Goal: Task Accomplishment & Management: Manage account settings

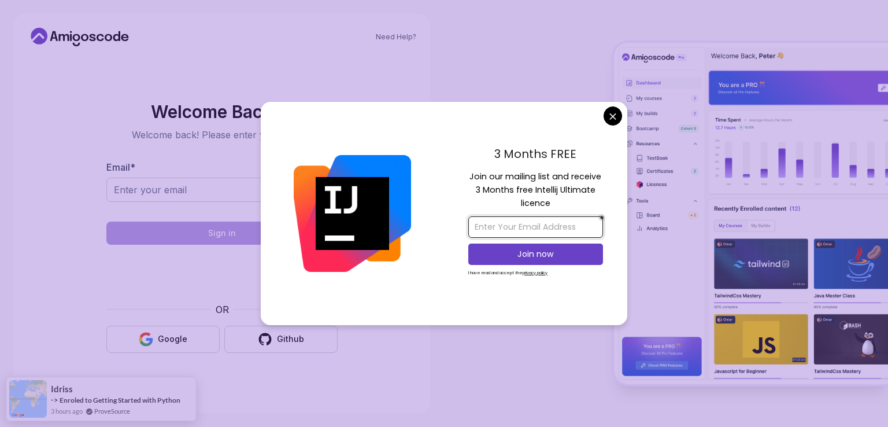
click at [522, 231] on input "email" at bounding box center [535, 226] width 135 height 21
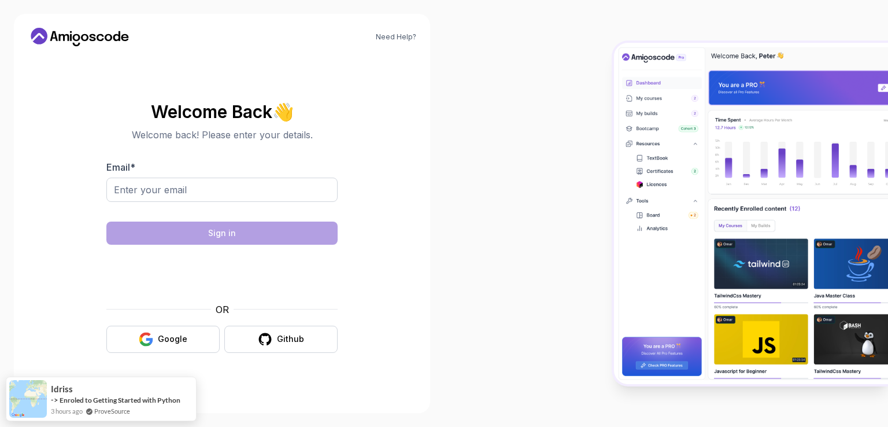
click at [605, 110] on body "Need Help? Welcome Back 👋 Welcome back! Please enter your details. Email * Sign…" at bounding box center [444, 213] width 888 height 427
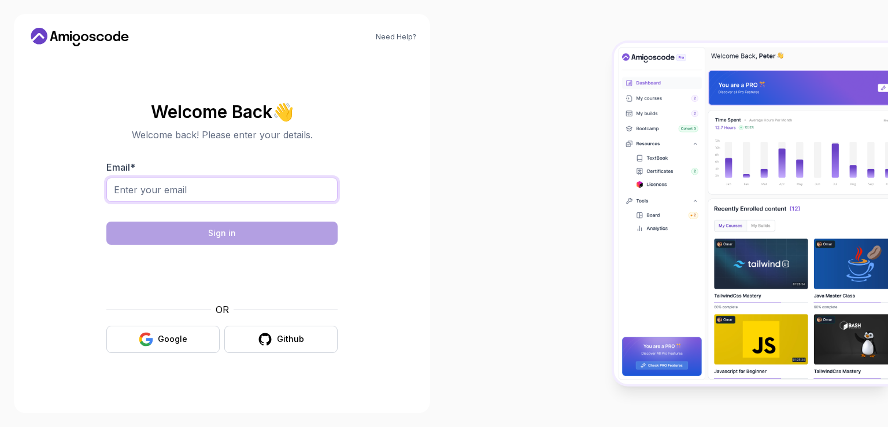
click at [187, 187] on input "Email *" at bounding box center [221, 189] width 231 height 24
type input "[EMAIL_ADDRESS][DOMAIN_NAME]"
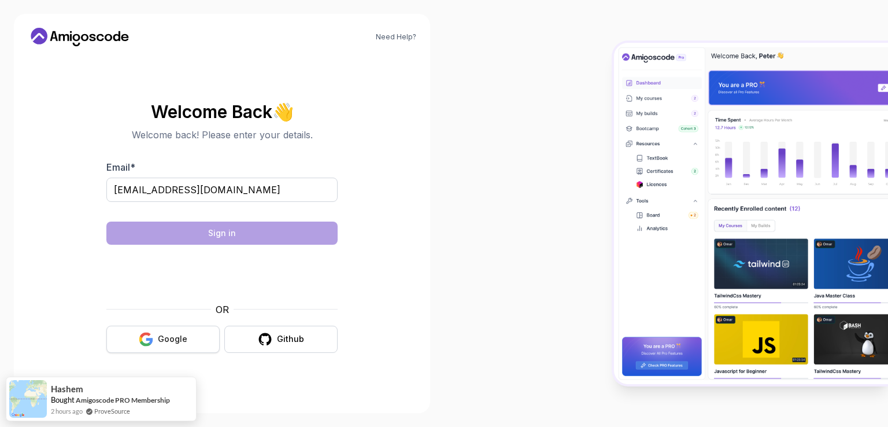
click at [164, 327] on button "Google" at bounding box center [162, 338] width 113 height 27
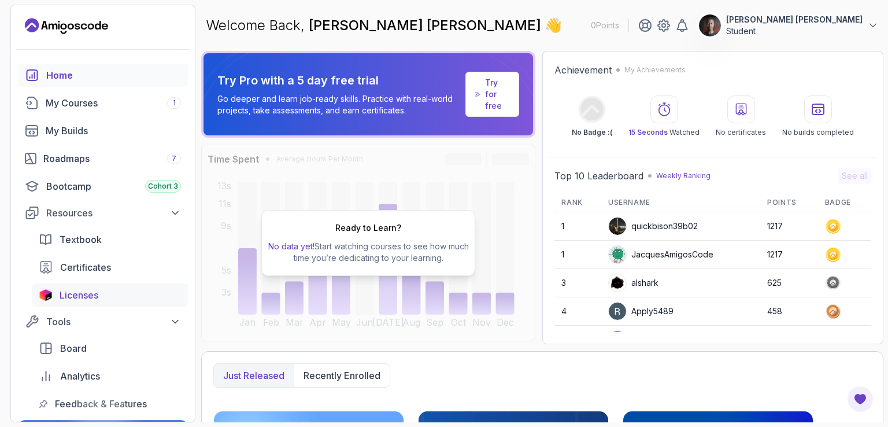
click at [81, 306] on link "Licenses" at bounding box center [110, 294] width 156 height 23
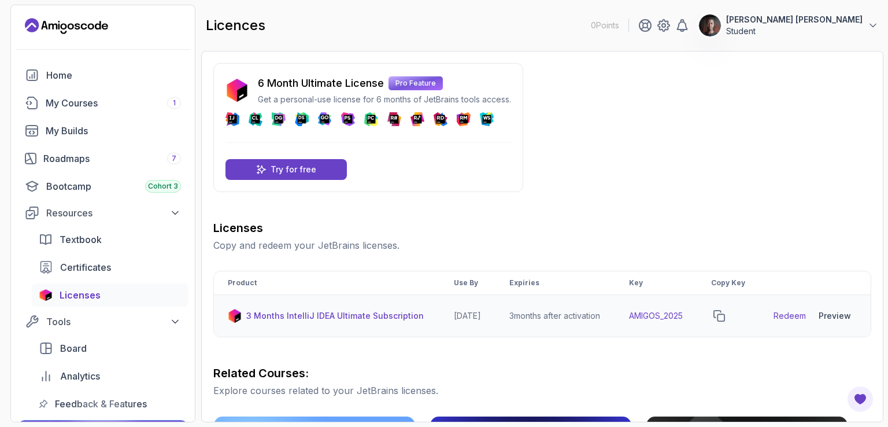
click at [837, 321] on div "Preview" at bounding box center [834, 316] width 32 height 12
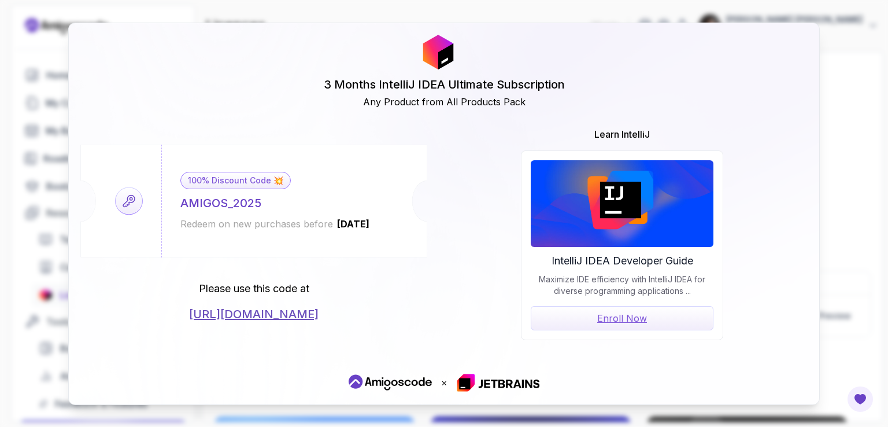
click at [798, 54] on div "3 Months IntelliJ IDEA Ultimate Subscription Any Product from All Products Pack" at bounding box center [443, 72] width 727 height 74
drag, startPoint x: 765, startPoint y: 5, endPoint x: 759, endPoint y: 6, distance: 5.9
click at [763, 5] on div "3 Months IntelliJ IDEA Ultimate Subscription Any Product from All Products Pack…" at bounding box center [444, 213] width 888 height 427
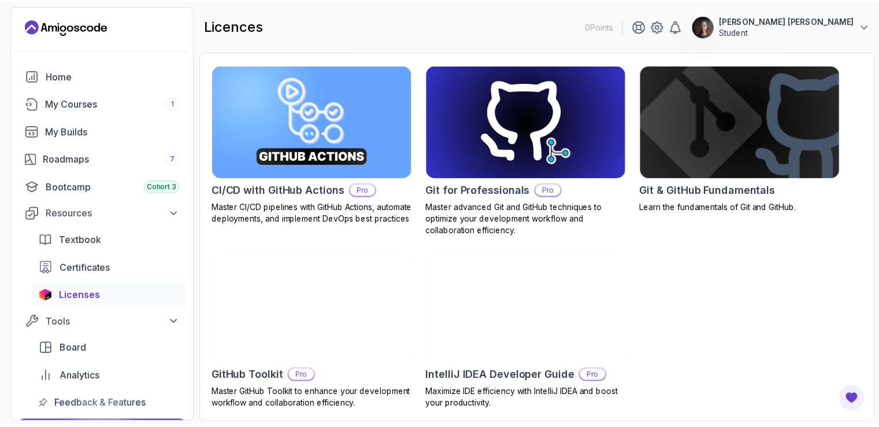
scroll to position [359, 0]
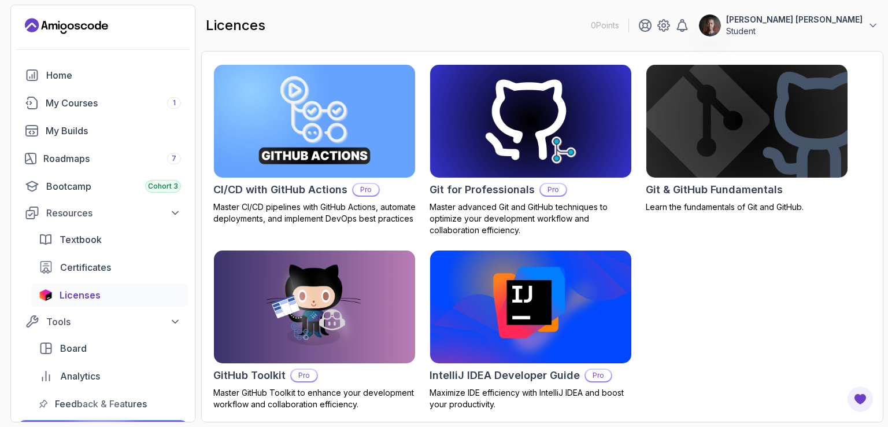
click at [483, 306] on img at bounding box center [530, 306] width 211 height 118
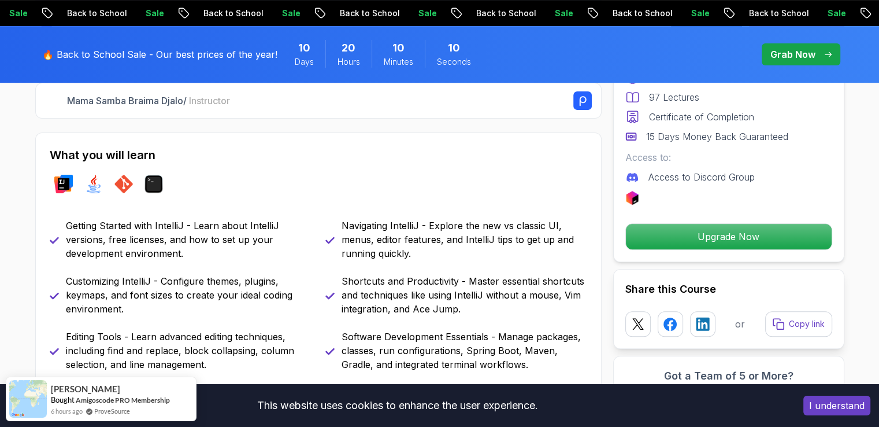
scroll to position [405, 0]
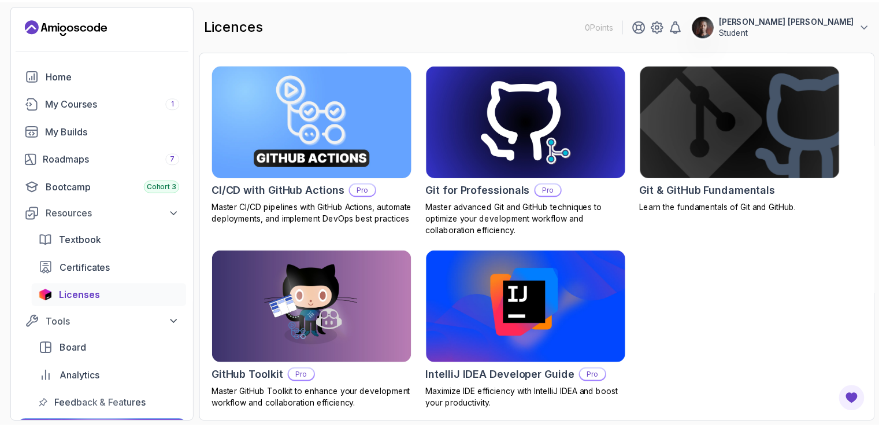
scroll to position [302, 0]
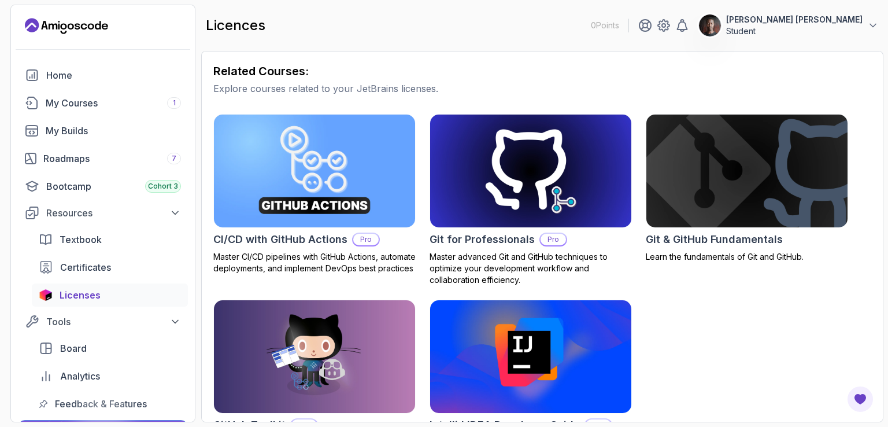
click at [722, 198] on img at bounding box center [746, 171] width 211 height 118
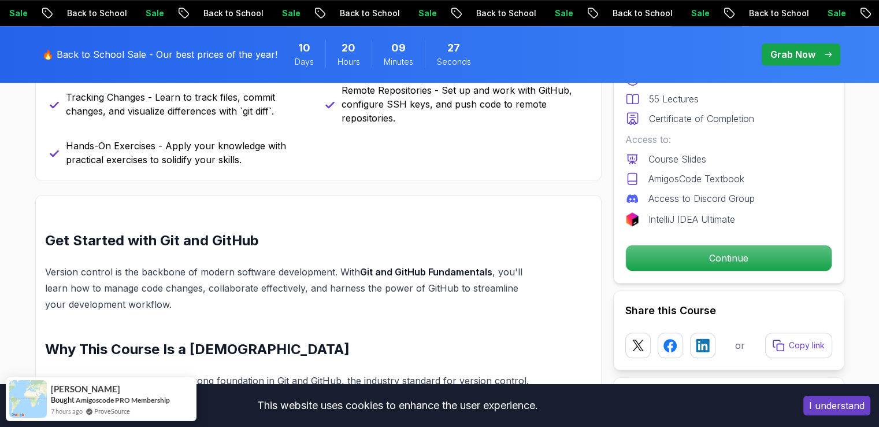
scroll to position [694, 0]
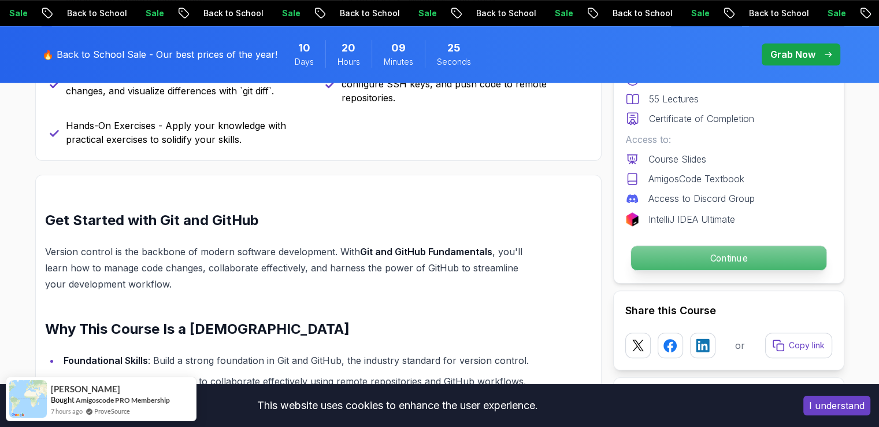
click at [667, 249] on p "Continue" at bounding box center [728, 258] width 195 height 24
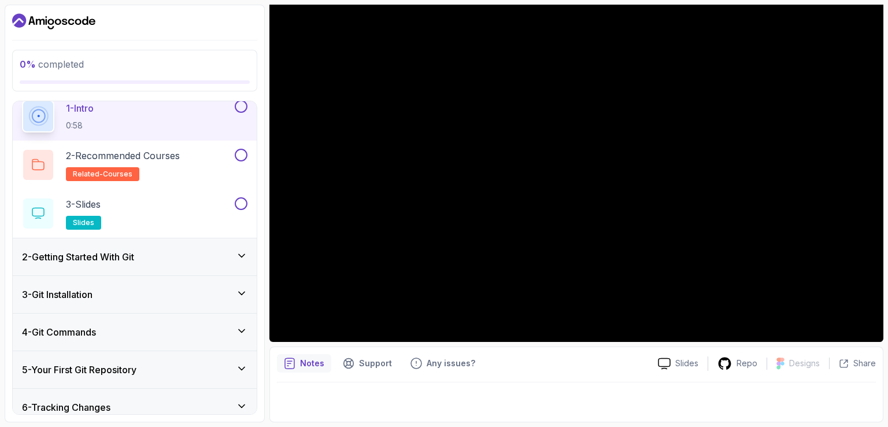
scroll to position [169, 0]
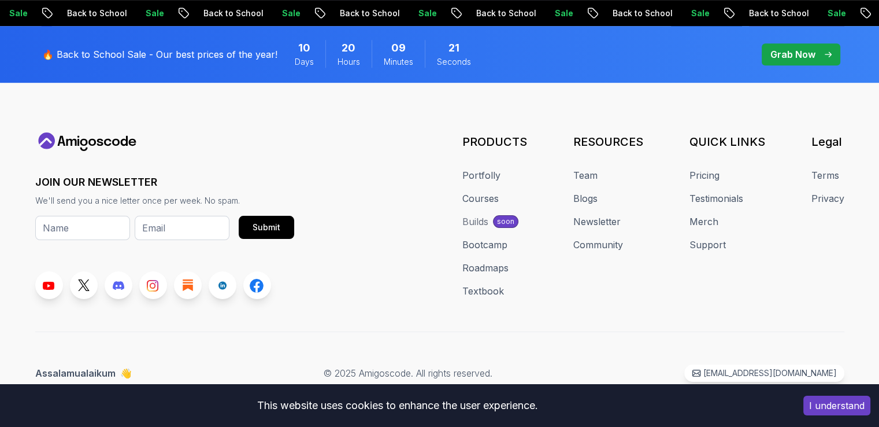
scroll to position [687, 0]
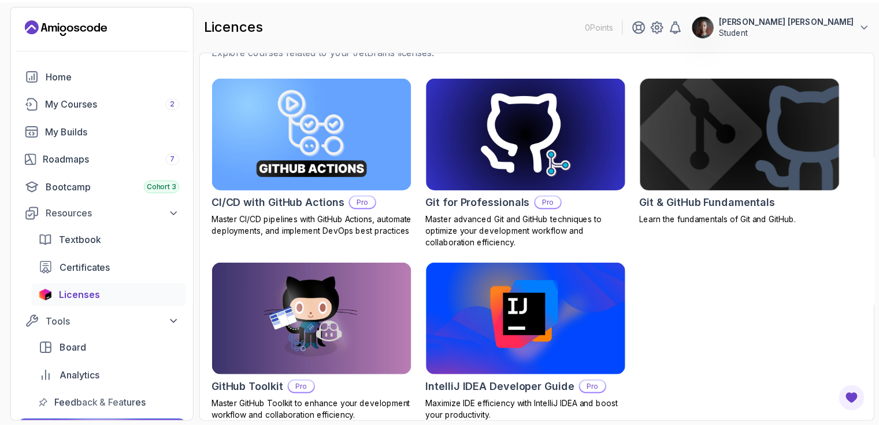
scroll to position [347, 0]
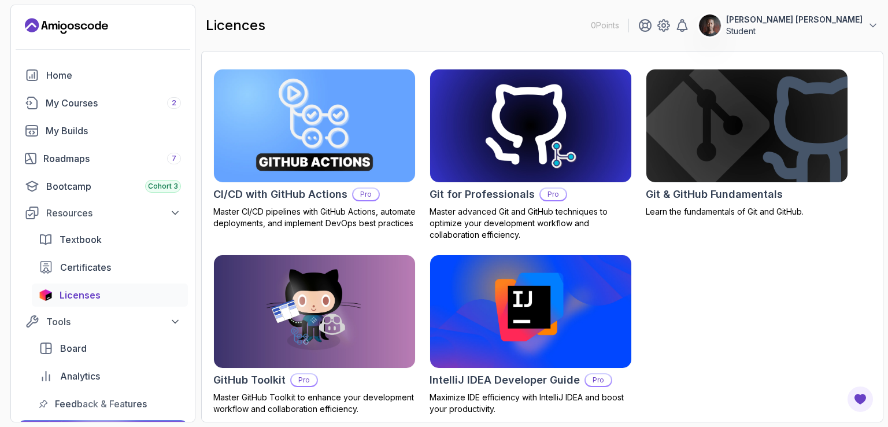
click at [293, 160] on img at bounding box center [314, 125] width 211 height 118
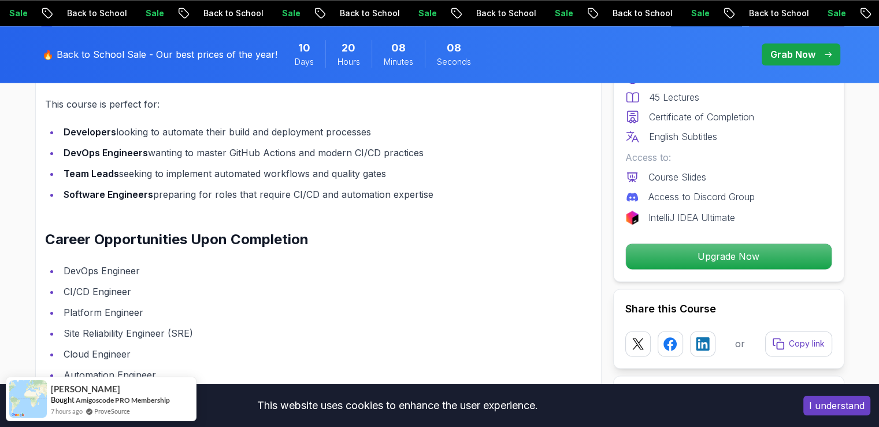
scroll to position [1503, 0]
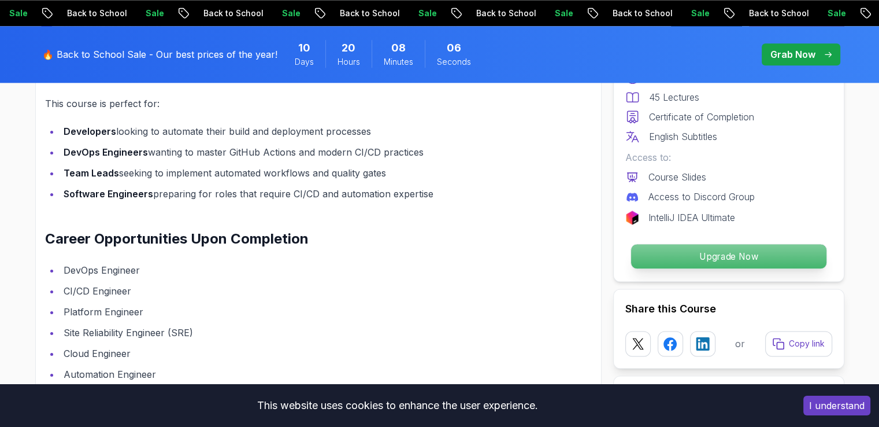
click at [667, 246] on p "Upgrade Now" at bounding box center [728, 256] width 195 height 24
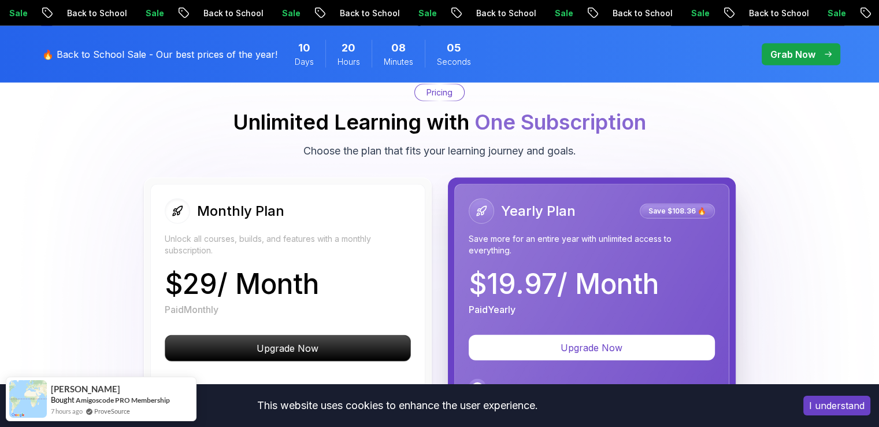
scroll to position [2718, 0]
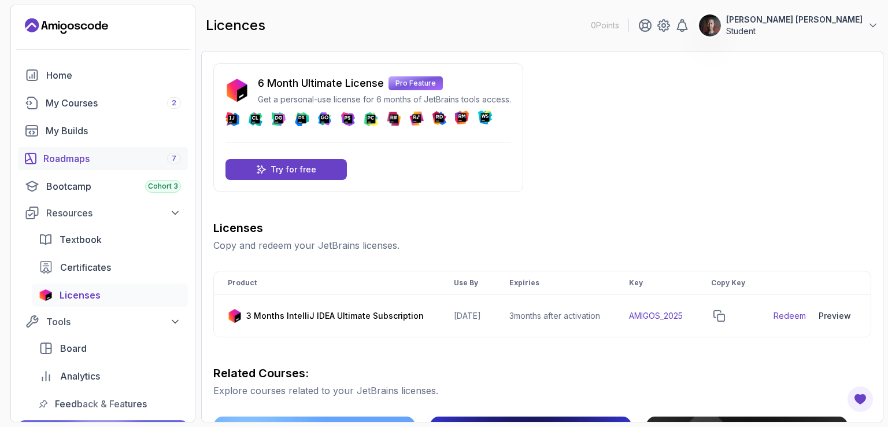
click at [94, 158] on div "Roadmaps 7" at bounding box center [112, 158] width 138 height 14
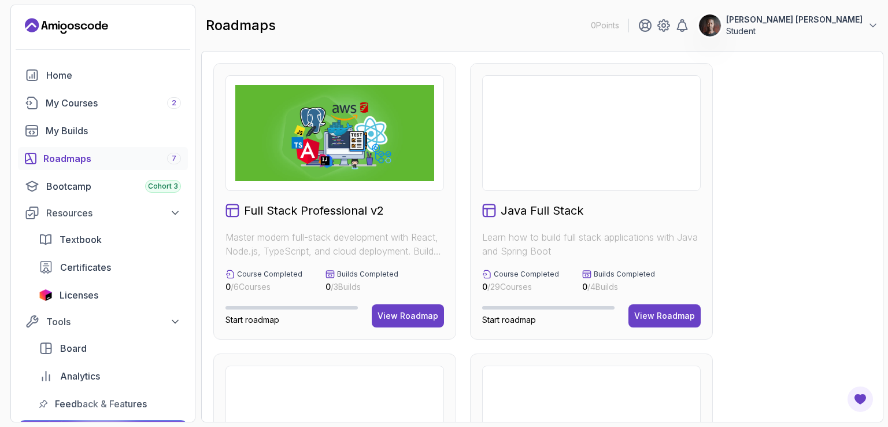
click at [94, 158] on div "Roadmaps 7" at bounding box center [112, 158] width 138 height 14
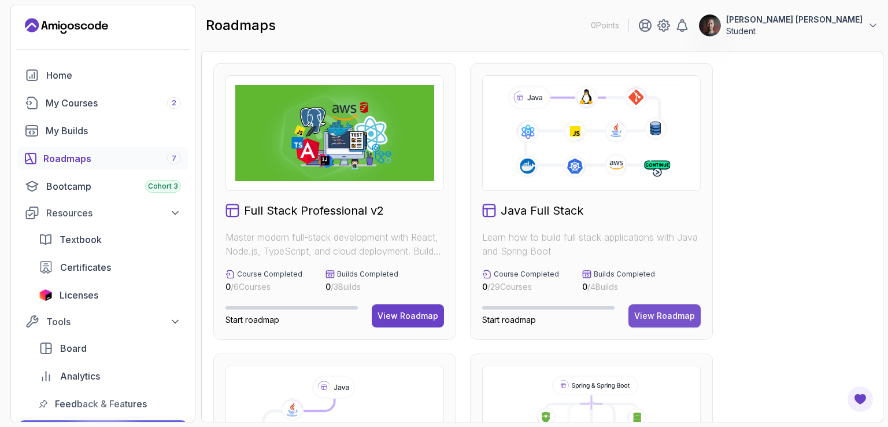
click at [650, 305] on button "View Roadmap" at bounding box center [664, 315] width 72 height 23
click at [650, 306] on button "View Roadmap" at bounding box center [664, 315] width 72 height 23
click at [647, 307] on button "View Roadmap" at bounding box center [664, 315] width 72 height 23
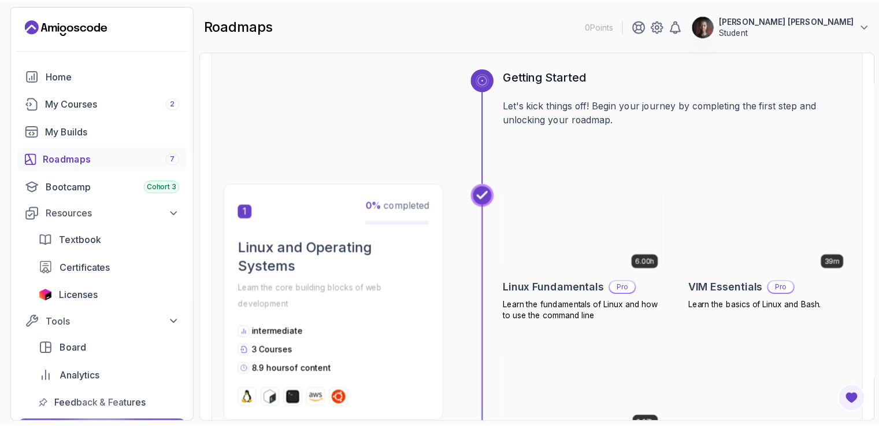
scroll to position [116, 0]
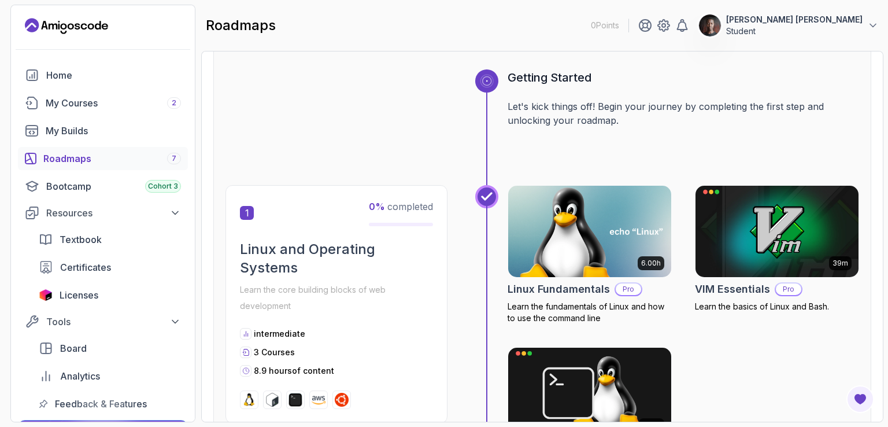
click at [612, 220] on img at bounding box center [589, 231] width 171 height 96
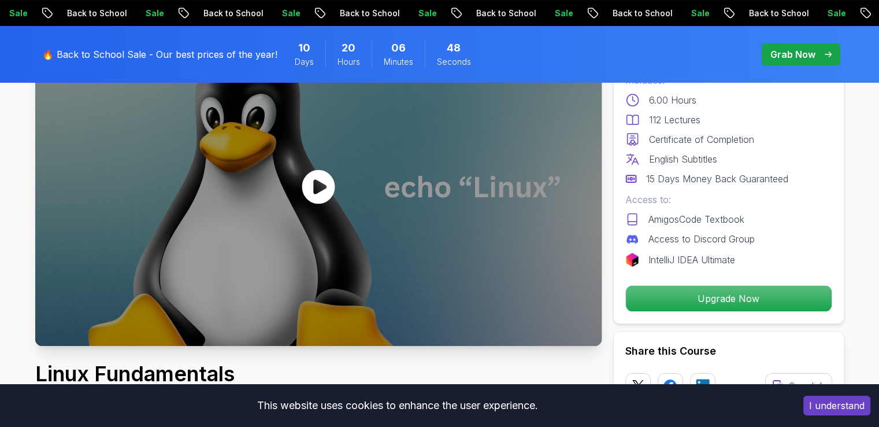
scroll to position [116, 0]
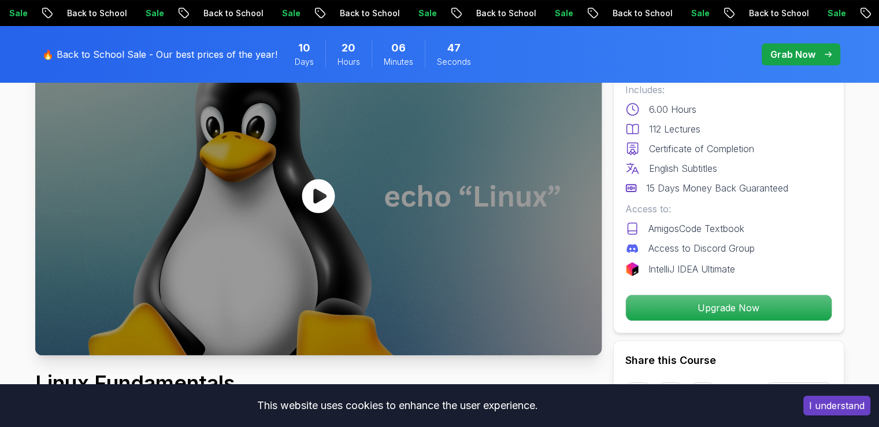
click at [347, 183] on div at bounding box center [318, 195] width 566 height 318
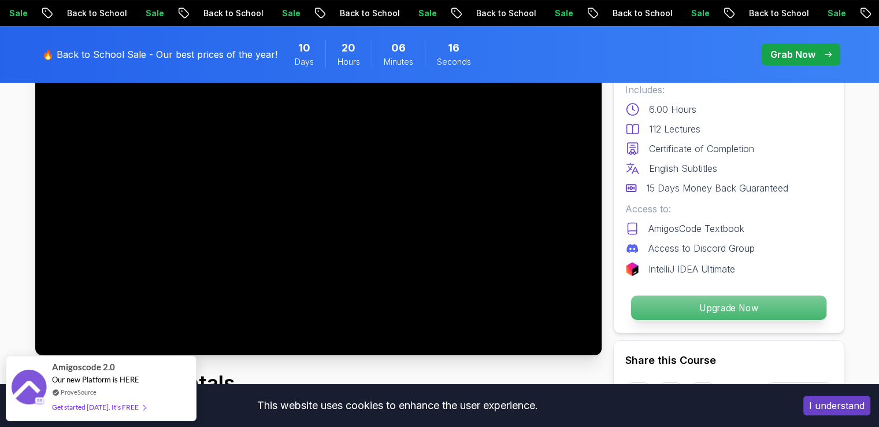
click at [671, 305] on p "Upgrade Now" at bounding box center [728, 307] width 195 height 24
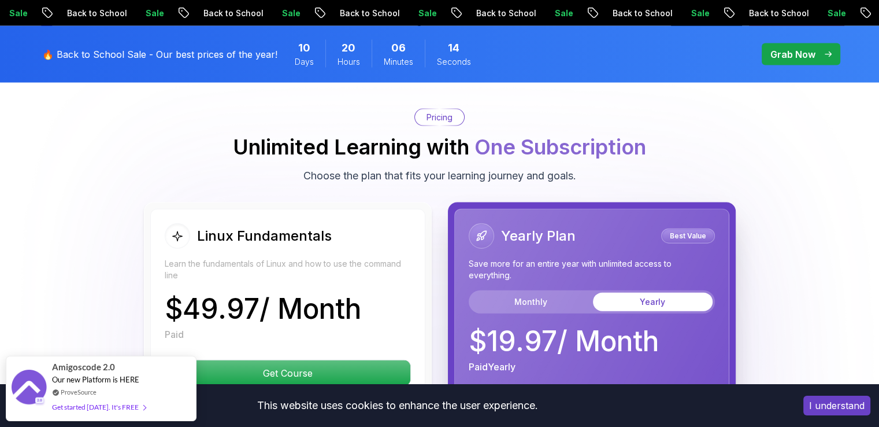
scroll to position [2559, 0]
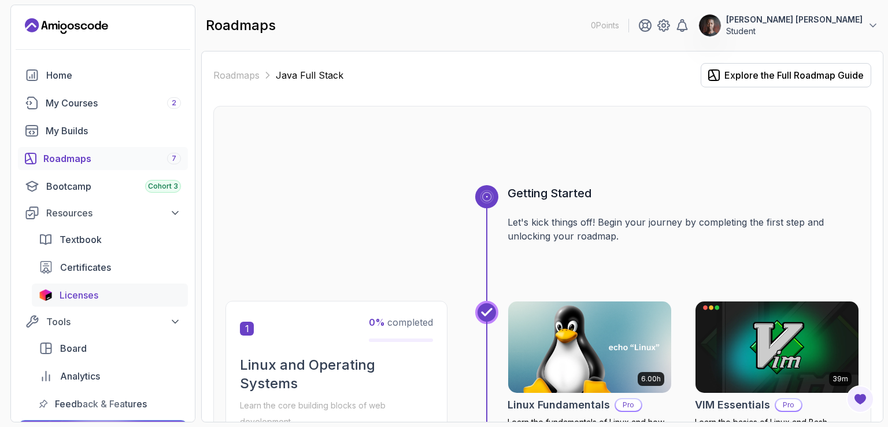
click at [68, 288] on span "Licenses" at bounding box center [79, 295] width 39 height 14
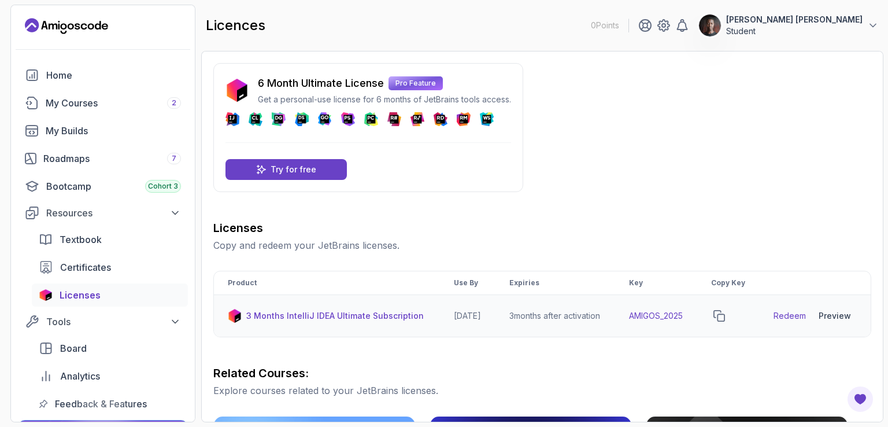
click at [354, 321] on p "3 Months IntelliJ IDEA Ultimate Subscription" at bounding box center [334, 316] width 177 height 12
click at [783, 320] on link "Redeem" at bounding box center [789, 316] width 32 height 12
